Goal: Transaction & Acquisition: Purchase product/service

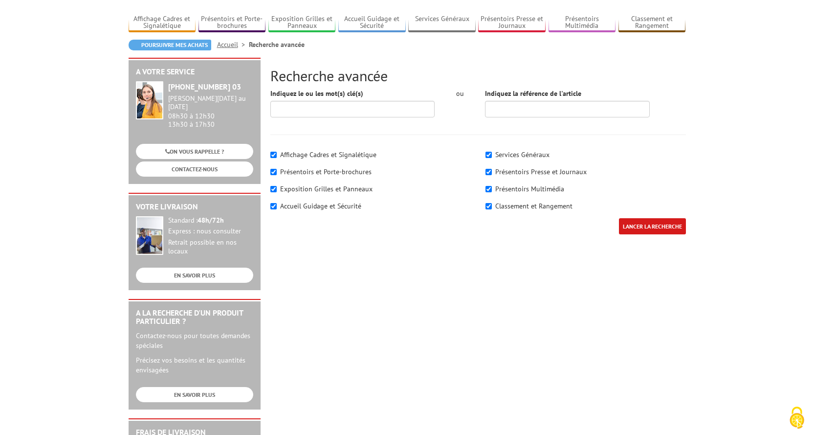
scroll to position [49, 0]
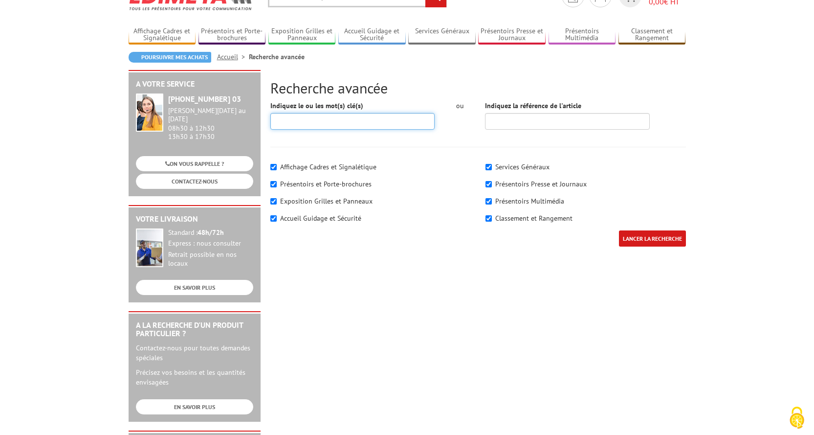
click at [359, 115] on input "Indiquez le ou les mot(s) clé(s)" at bounding box center [352, 121] width 165 height 17
click at [291, 126] on input "Indiquez le ou les mot(s) clé(s)" at bounding box center [352, 121] width 165 height 17
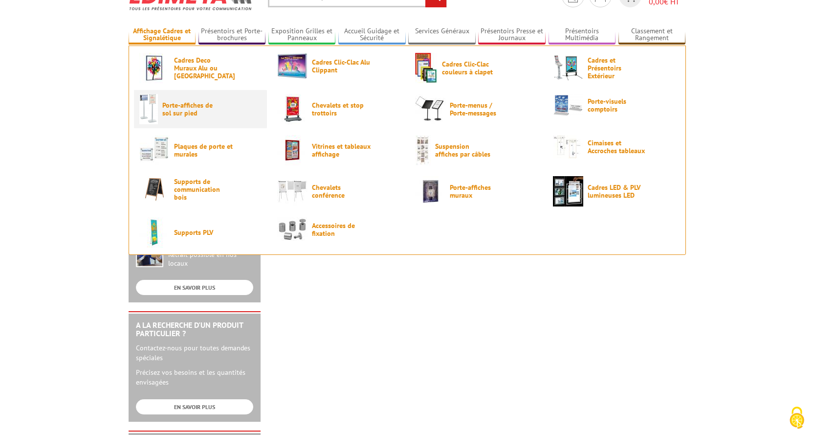
click at [192, 111] on span "Porte-affiches de sol sur pied" at bounding box center [191, 109] width 59 height 16
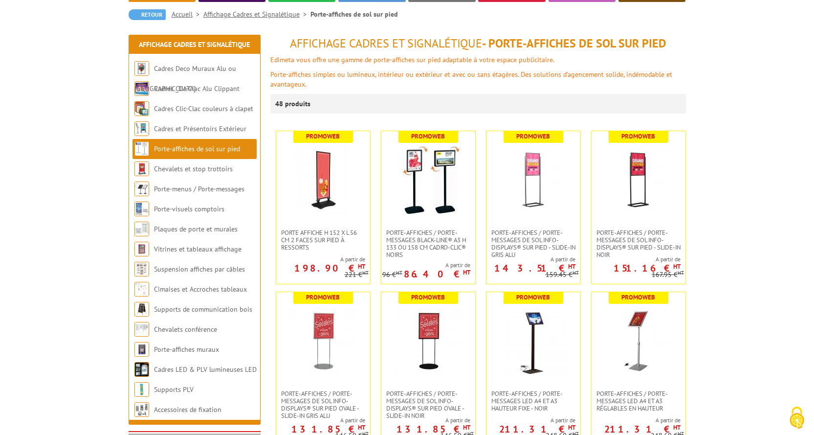
scroll to position [147, 0]
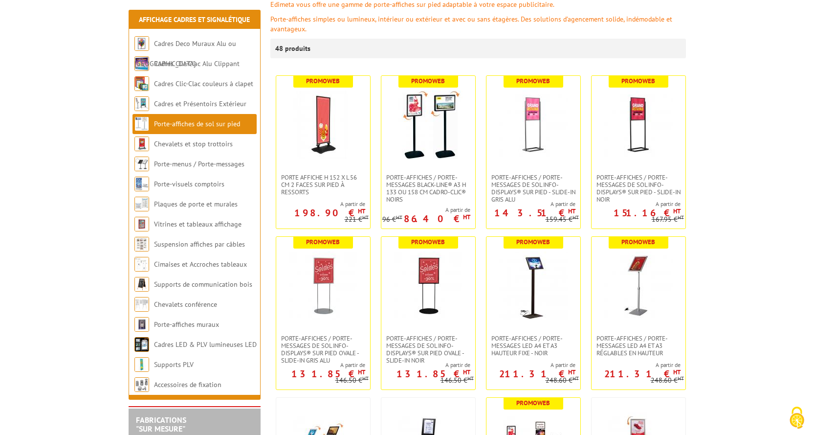
click at [423, 163] on link at bounding box center [428, 125] width 94 height 98
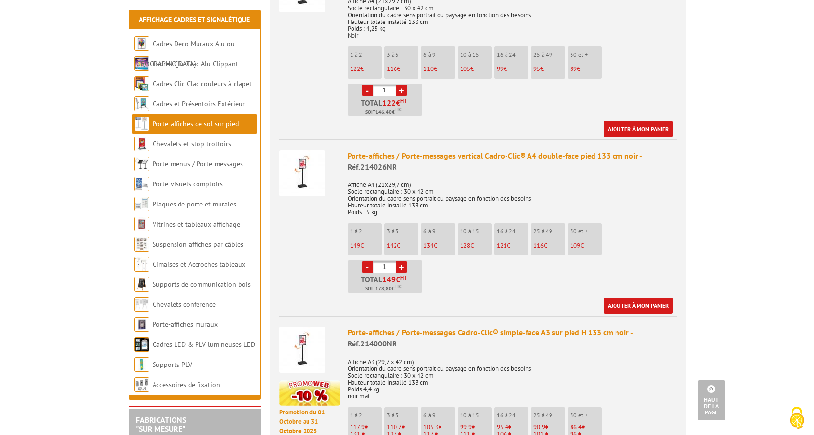
scroll to position [489, 0]
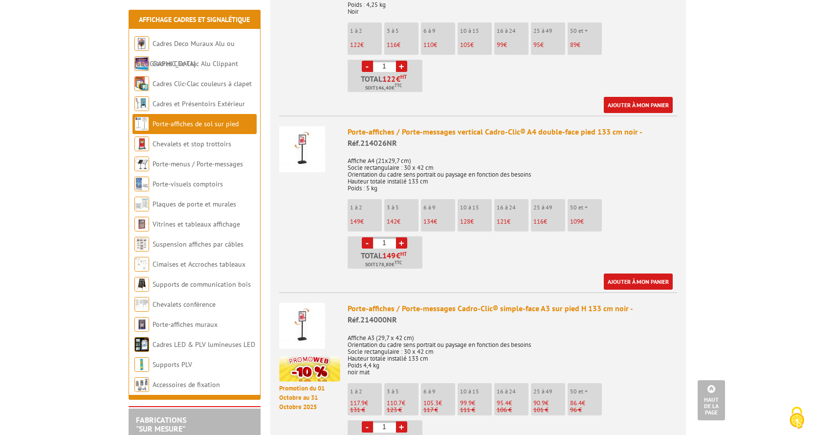
click at [400, 240] on link "+" at bounding box center [401, 242] width 11 height 11
type input "2"
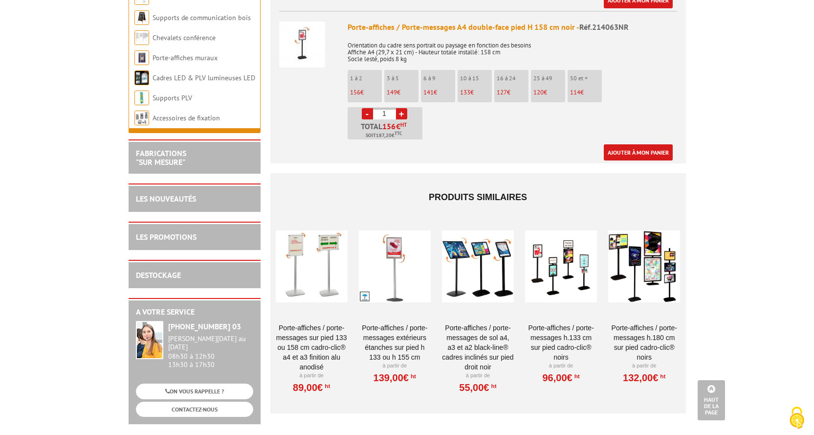
scroll to position [1760, 0]
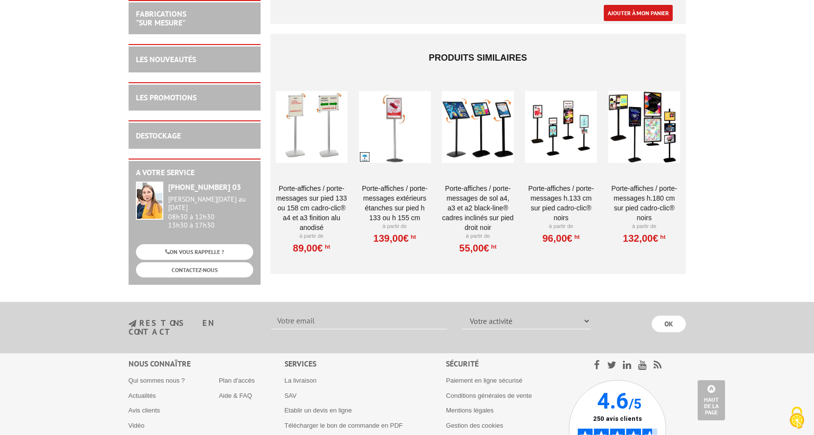
click at [300, 206] on link "Porte-affiches / Porte-messages sur pied 133 ou 158 cm Cadro-Clic® A4 et A3 fin…" at bounding box center [312, 207] width 72 height 49
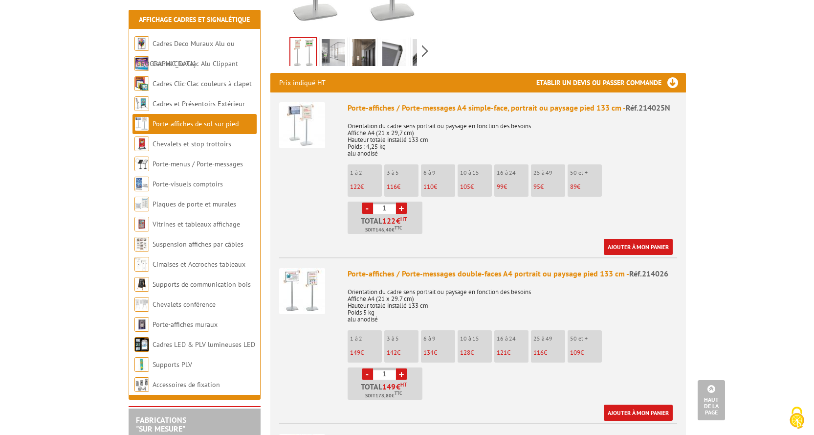
scroll to position [391, 0]
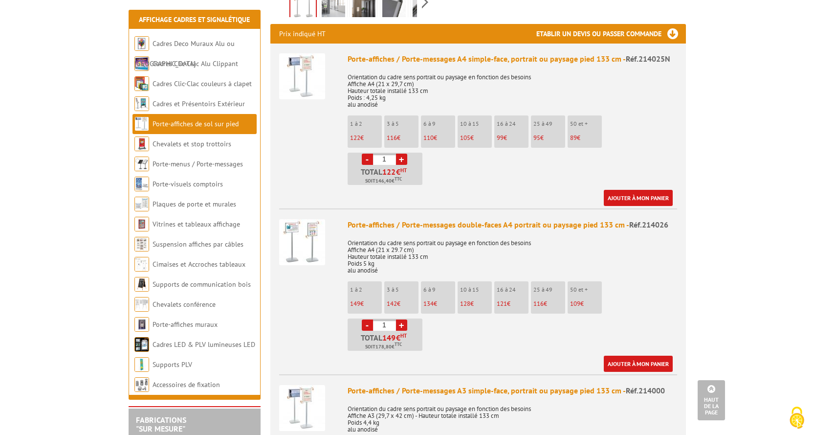
click at [401, 319] on link "+" at bounding box center [401, 324] width 11 height 11
type input "2"
click at [619, 355] on link "Ajouter à mon panier" at bounding box center [638, 363] width 69 height 16
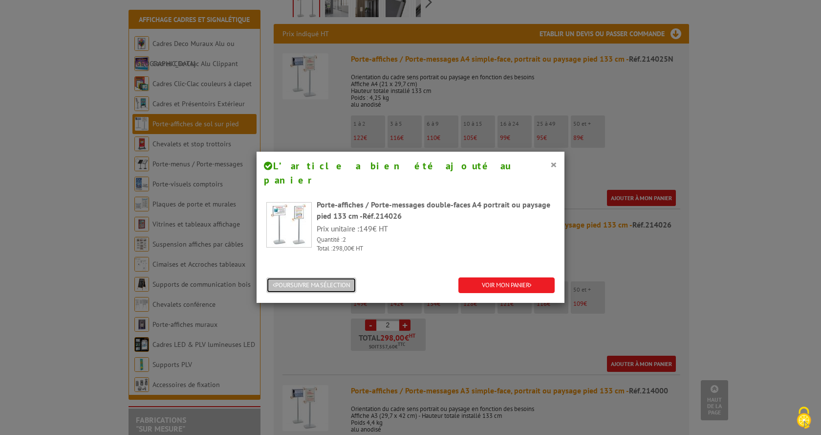
click at [287, 277] on button "POURSUIVRE MA SÉLECTION" at bounding box center [311, 285] width 90 height 16
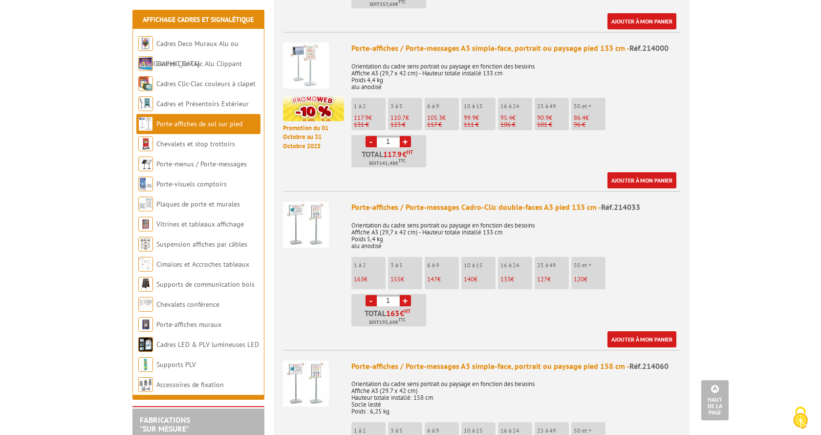
scroll to position [782, 0]
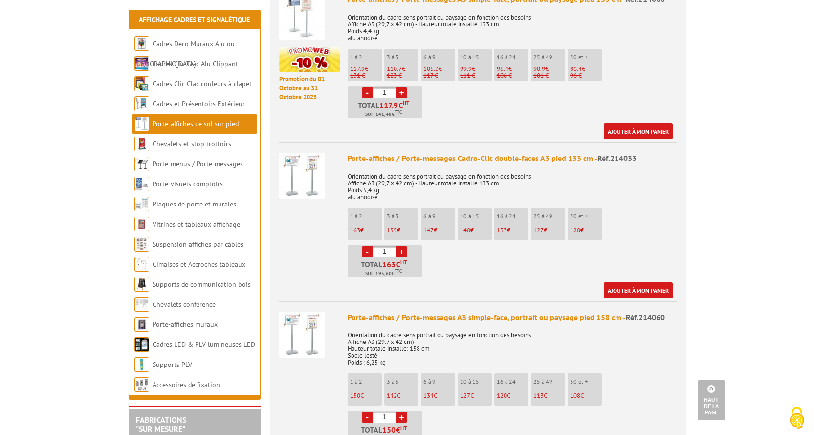
click at [400, 246] on link "+" at bounding box center [401, 251] width 11 height 11
type input "5"
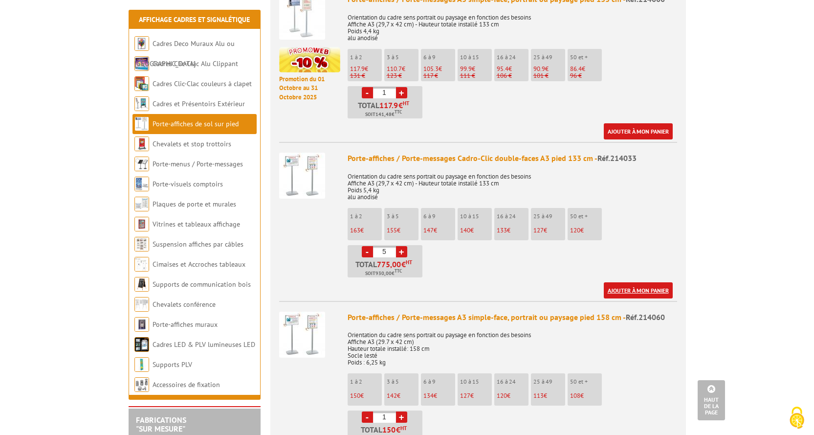
click at [659, 282] on link "Ajouter à mon panier" at bounding box center [638, 290] width 69 height 16
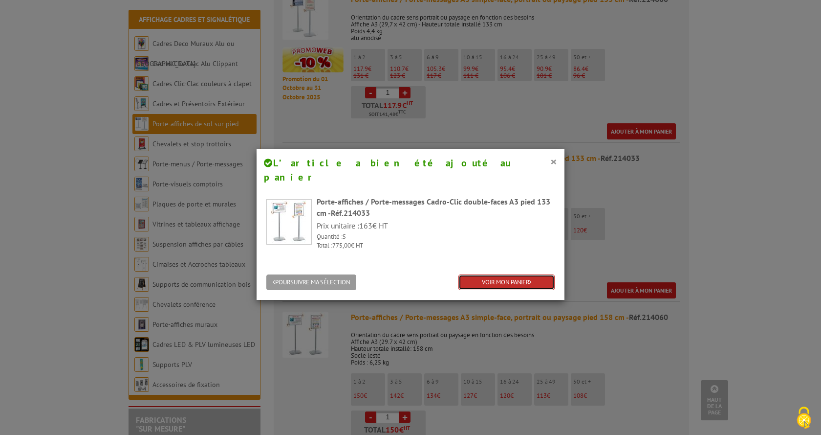
click at [476, 274] on link "VOIR MON PANIER" at bounding box center [507, 282] width 96 height 16
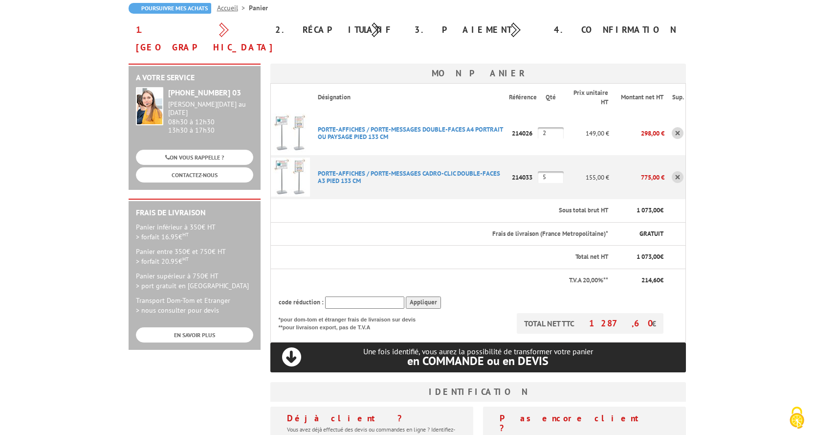
scroll to position [49, 0]
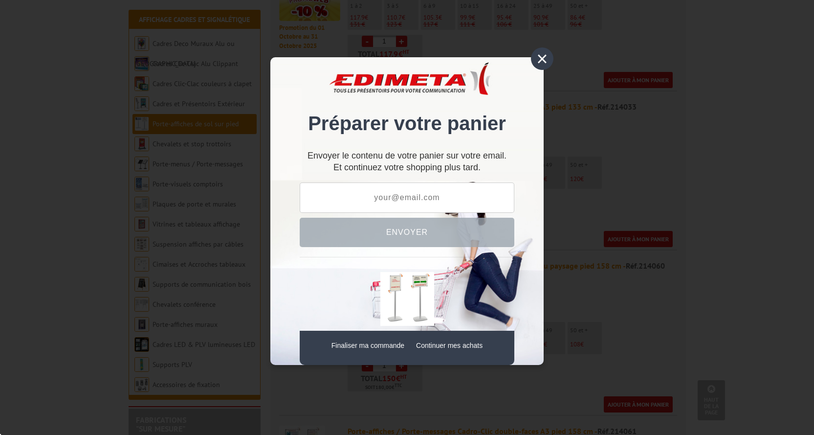
click at [544, 56] on div "×" at bounding box center [542, 58] width 22 height 22
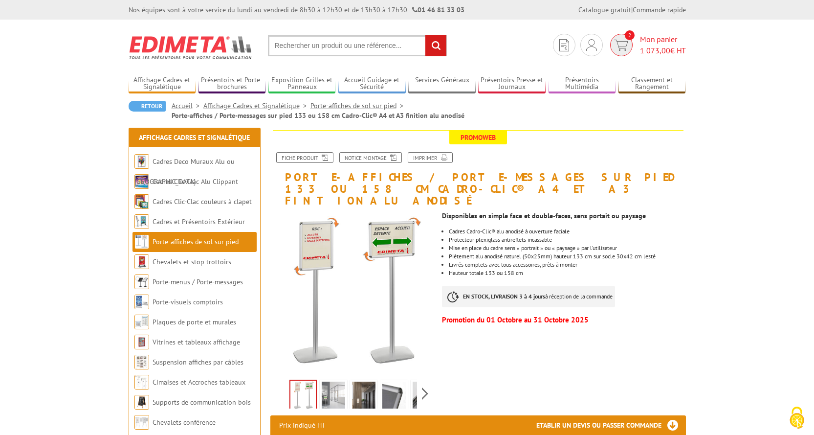
click at [659, 40] on span "Mon panier 1 073,00 € HT" at bounding box center [663, 45] width 46 height 22
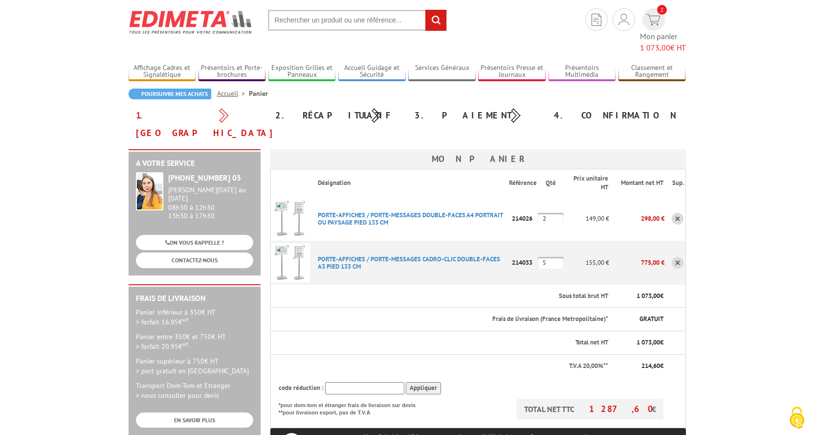
scroll to position [49, 0]
